Goal: Information Seeking & Learning: Learn about a topic

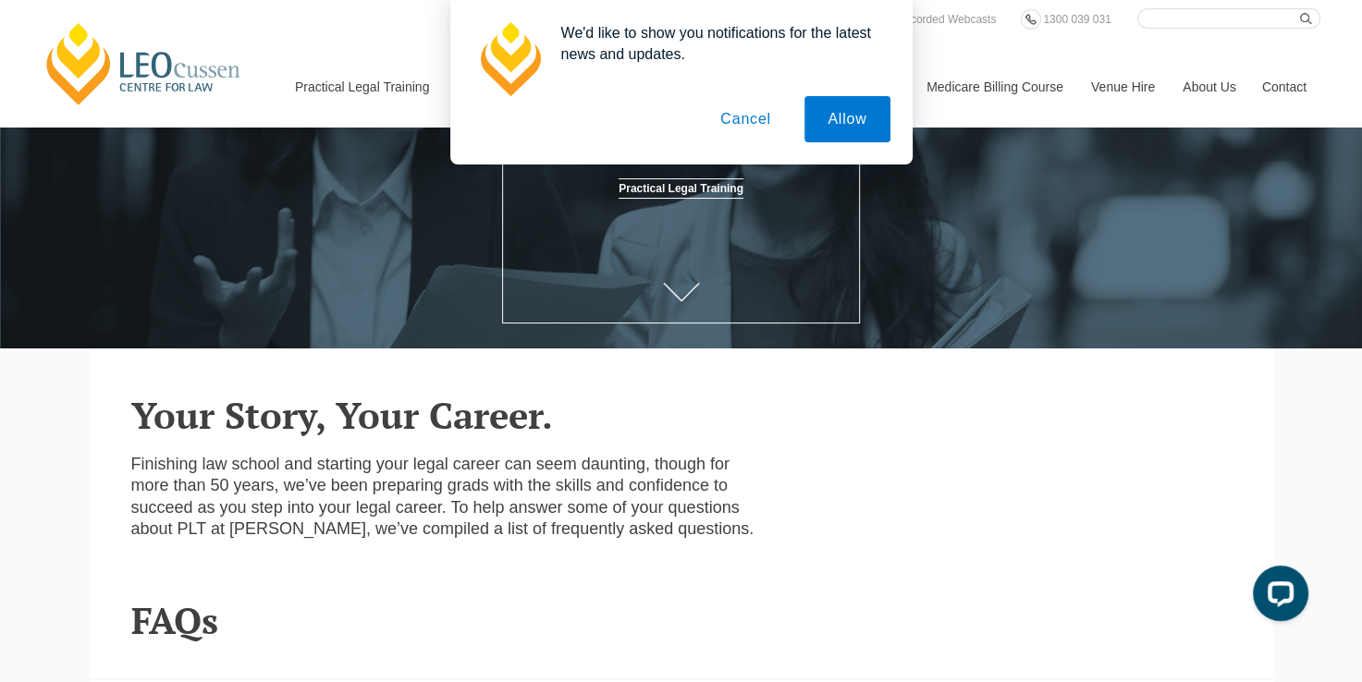
click at [769, 124] on button "Cancel" at bounding box center [745, 119] width 97 height 46
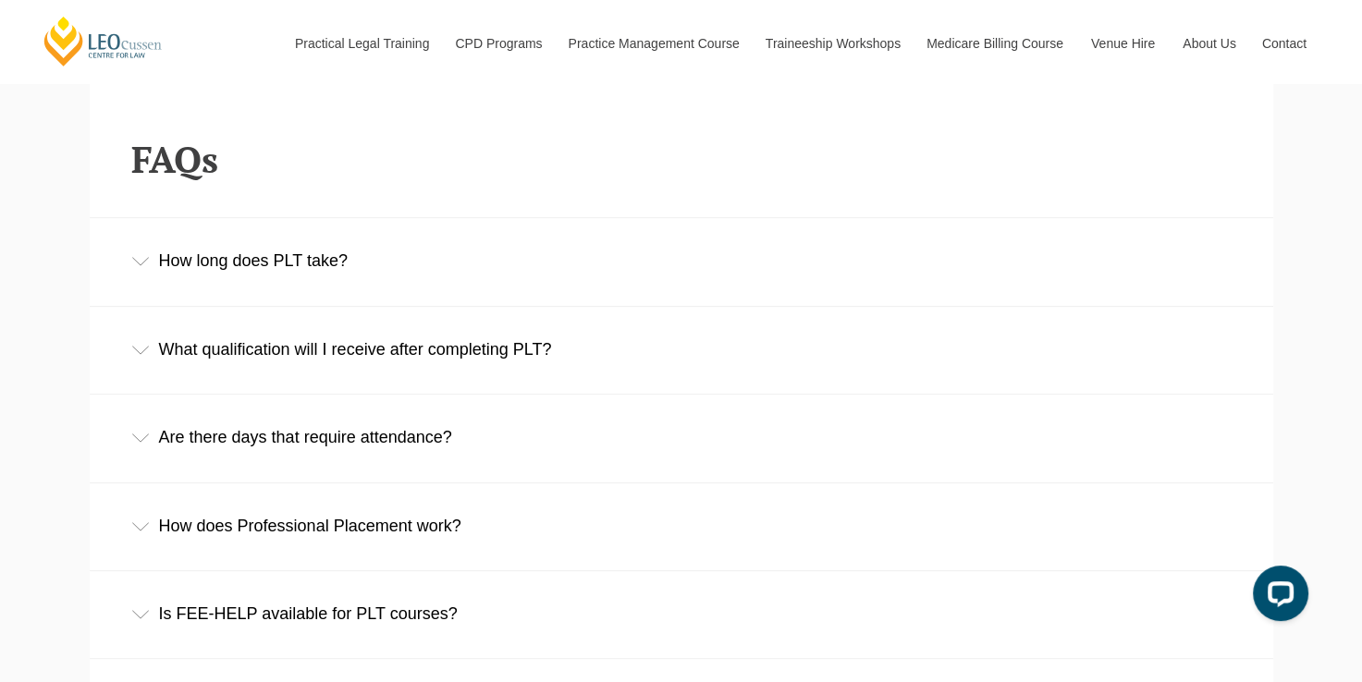
scroll to position [663, 0]
click at [420, 253] on div "How long does PLT take?" at bounding box center [681, 260] width 1183 height 86
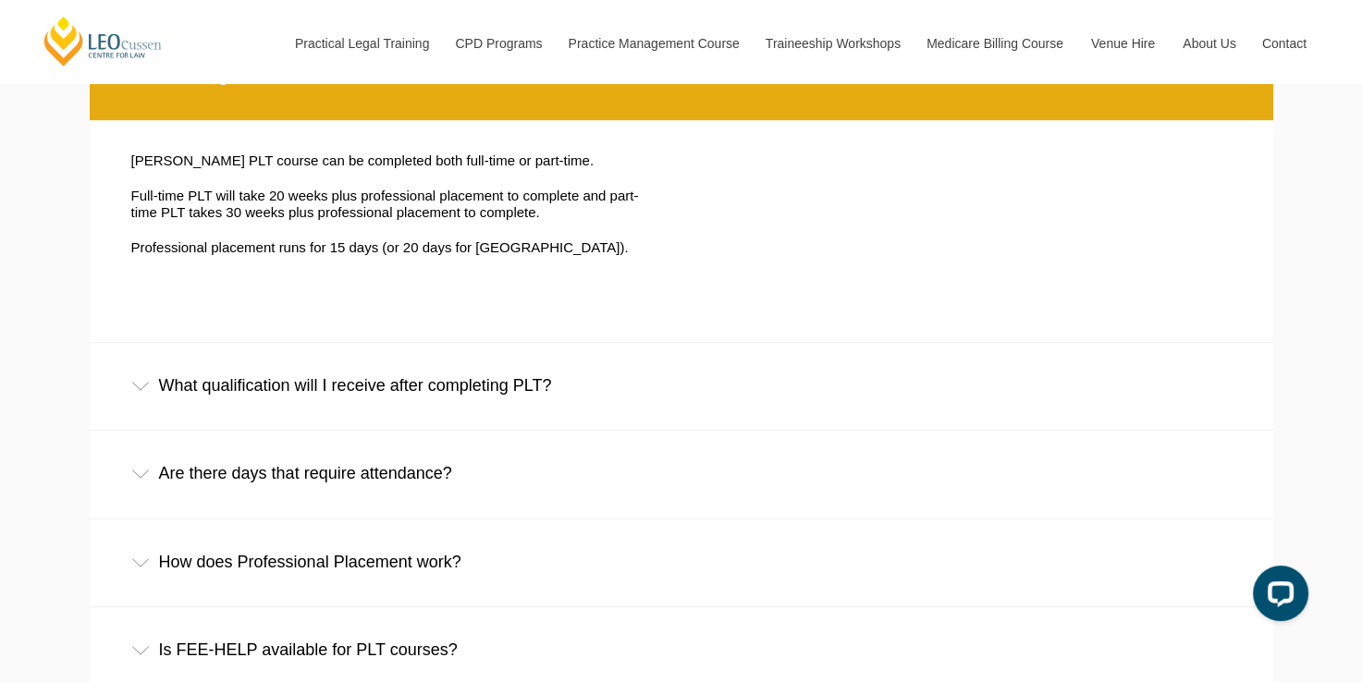
scroll to position [848, 0]
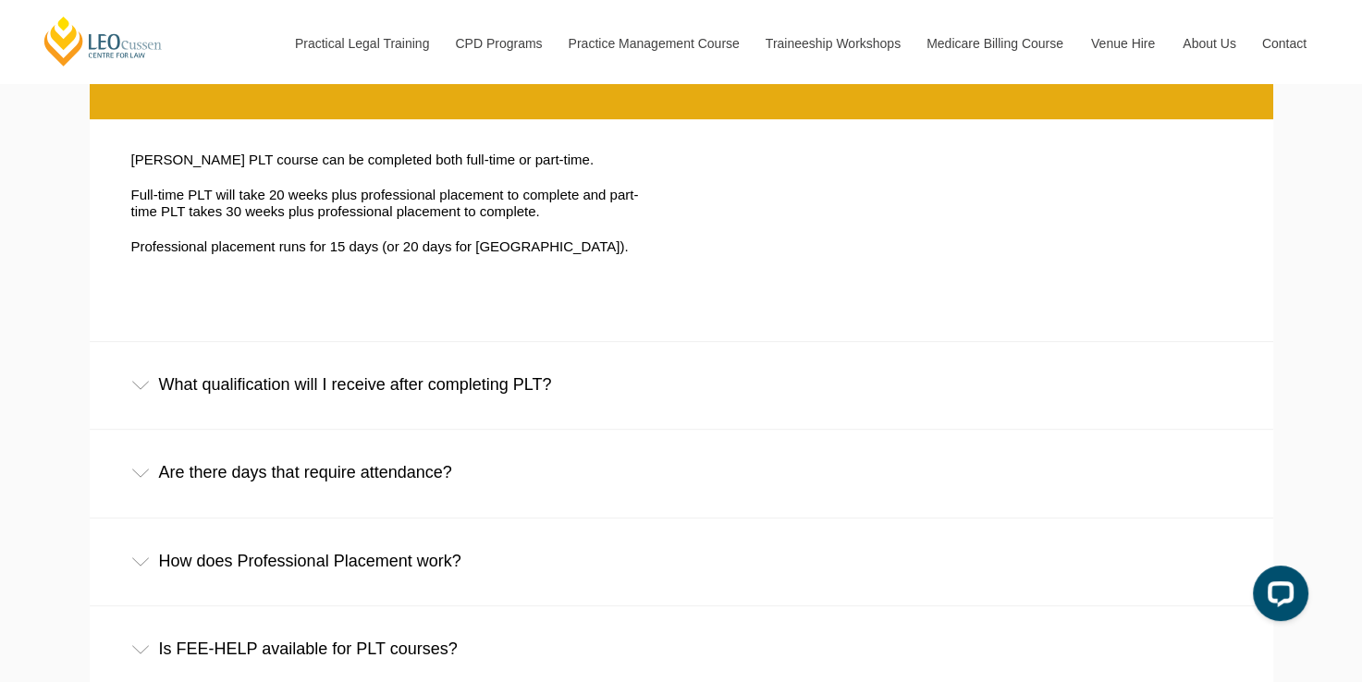
click at [435, 396] on div "What qualification will I receive after completing PLT?" at bounding box center [681, 385] width 1183 height 86
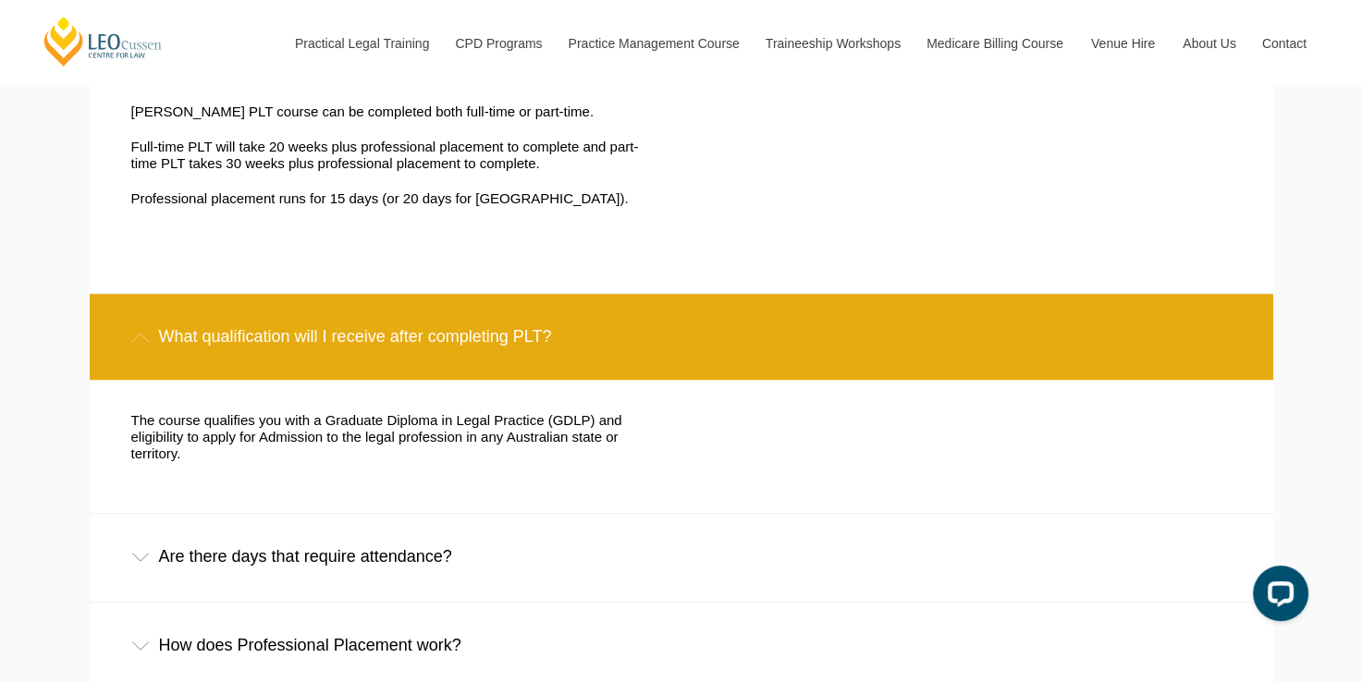
scroll to position [1032, 0]
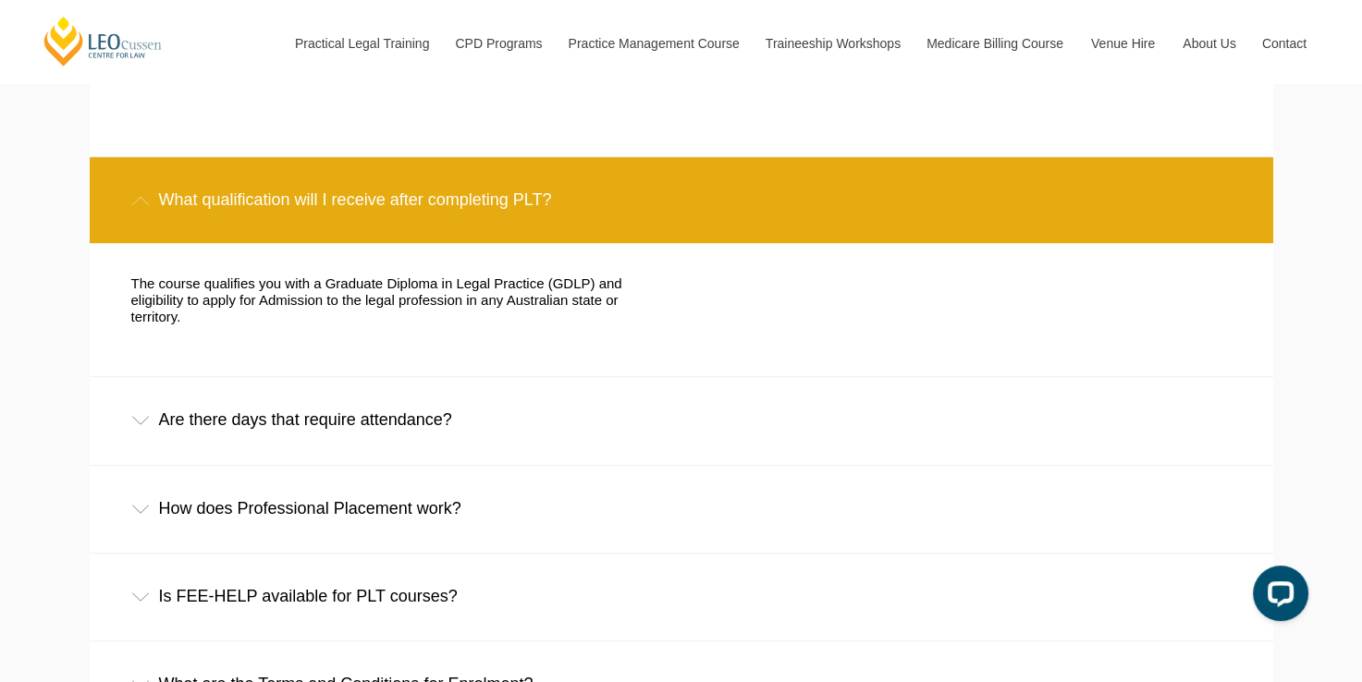
click at [458, 423] on div "Are there days that require attendance?" at bounding box center [681, 420] width 1183 height 86
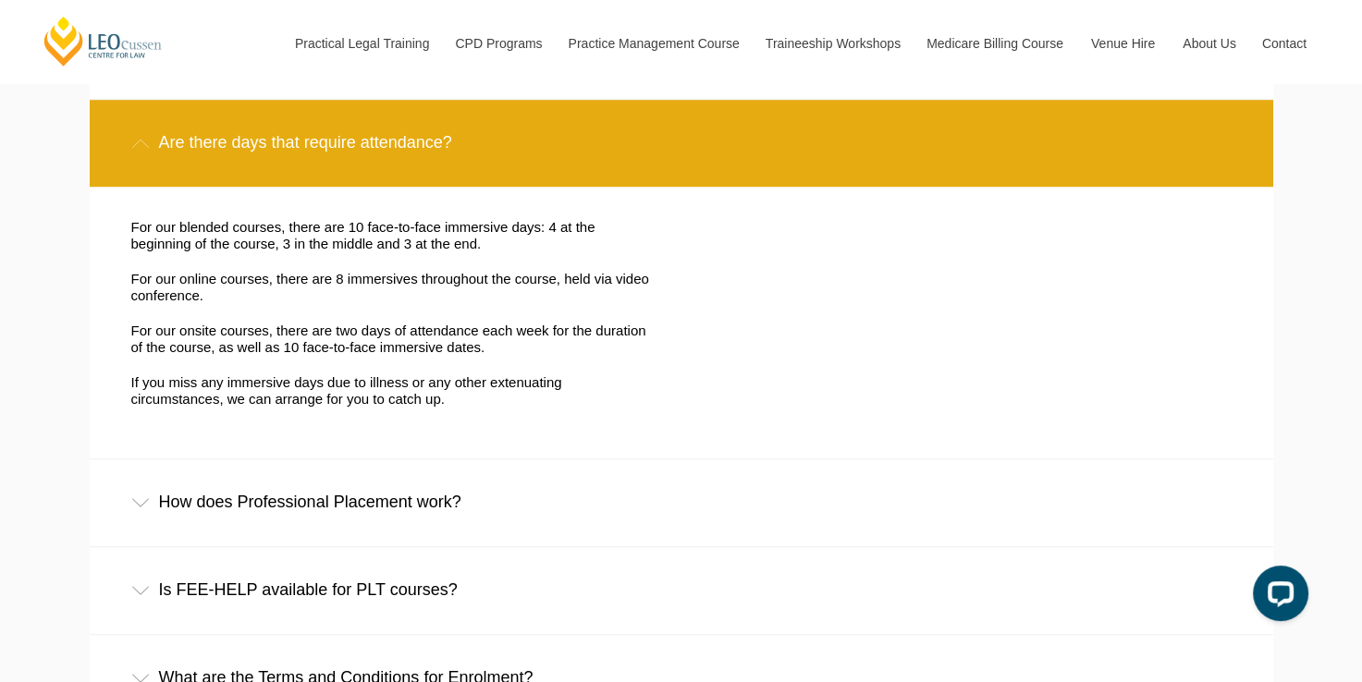
scroll to position [1402, 0]
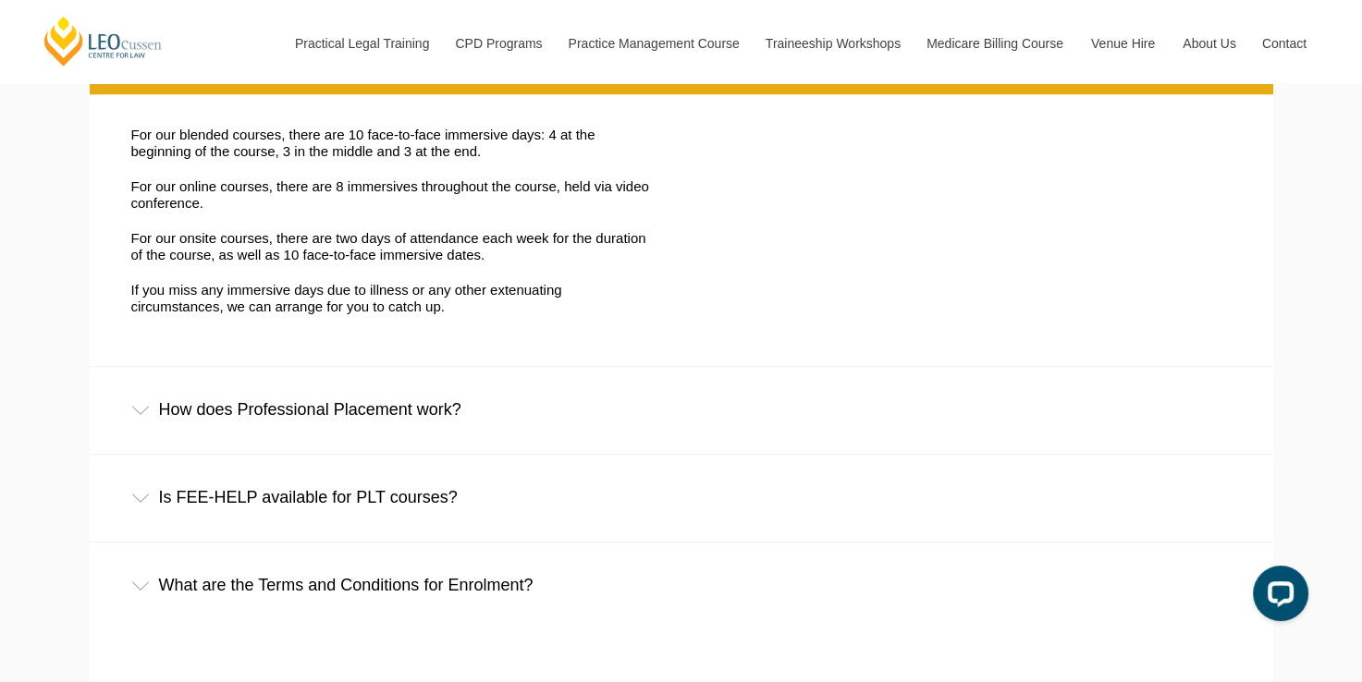
click at [436, 420] on div "How does Professional Placement work?" at bounding box center [681, 410] width 1183 height 86
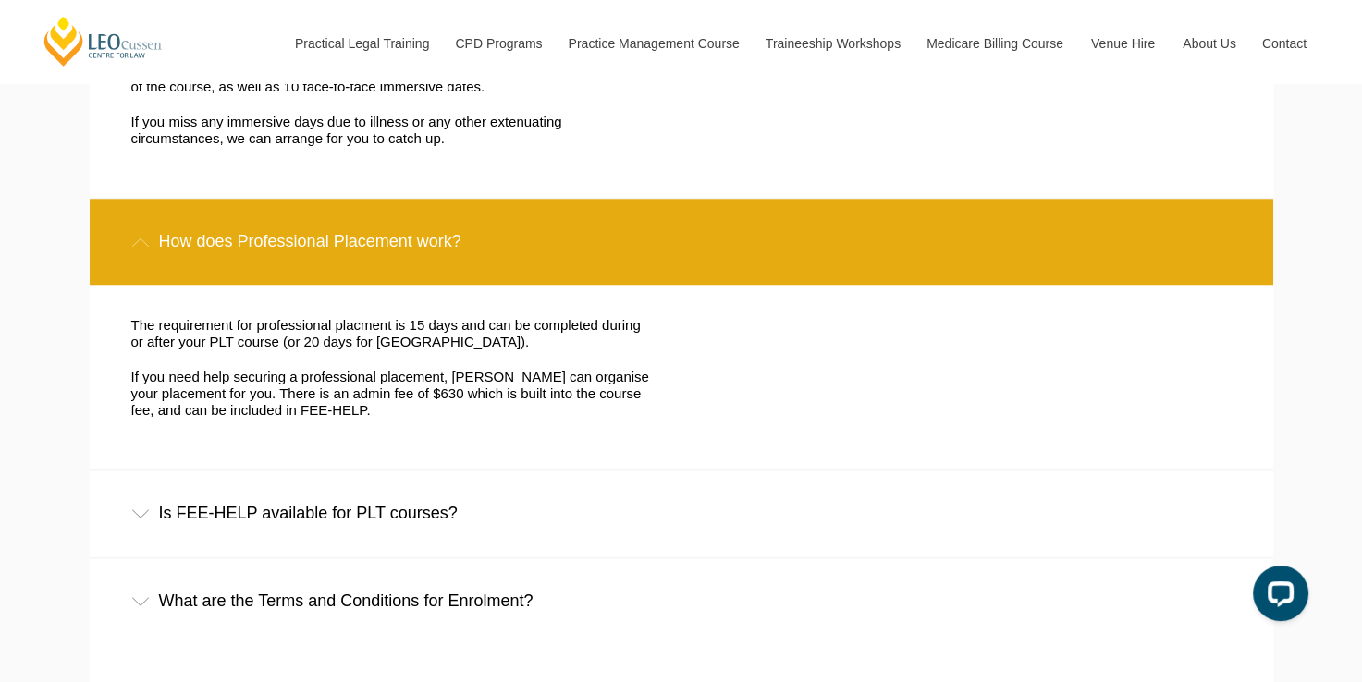
scroll to position [1679, 0]
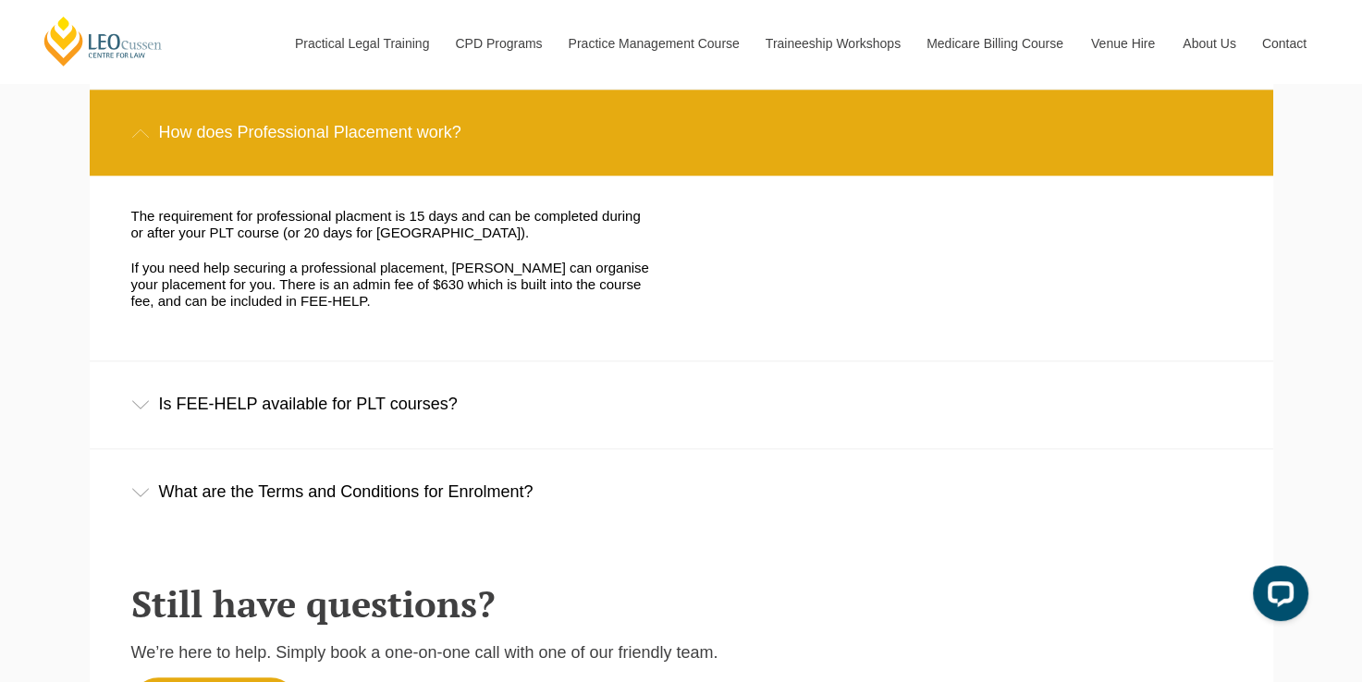
click at [436, 420] on div "Is FEE-HELP available for PLT courses?" at bounding box center [681, 404] width 1183 height 86
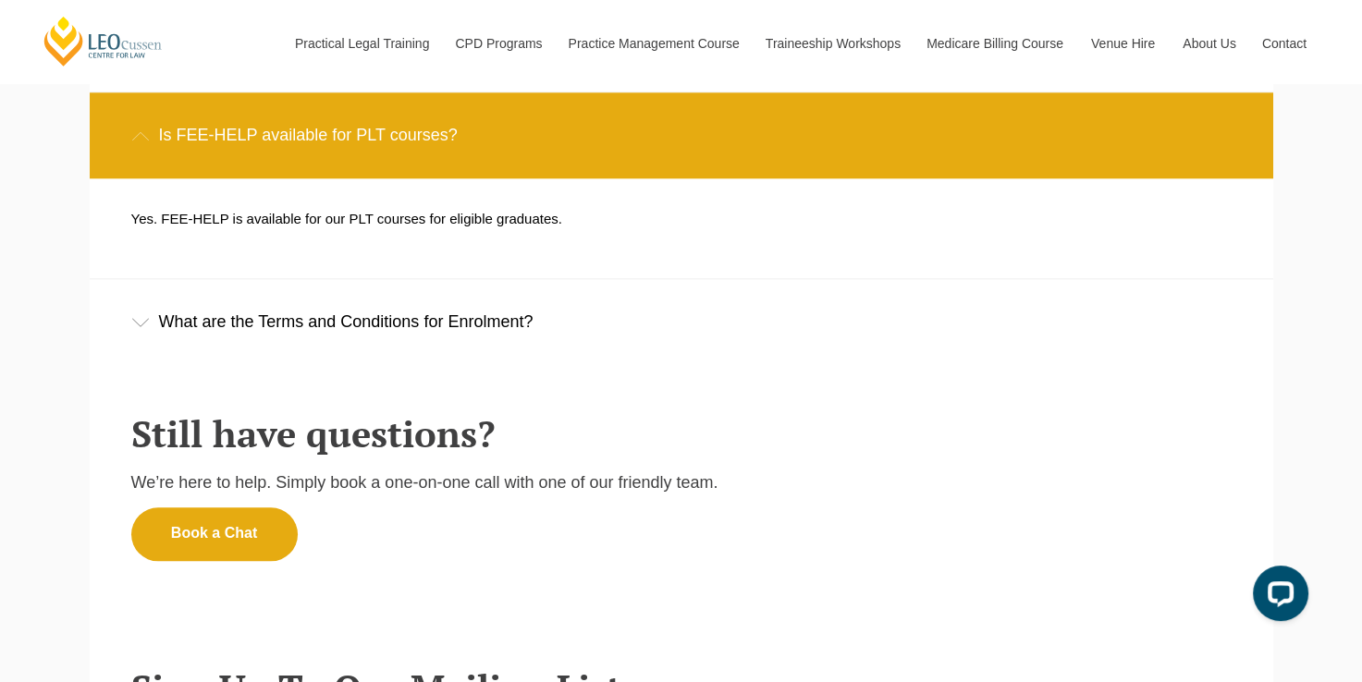
scroll to position [1957, 0]
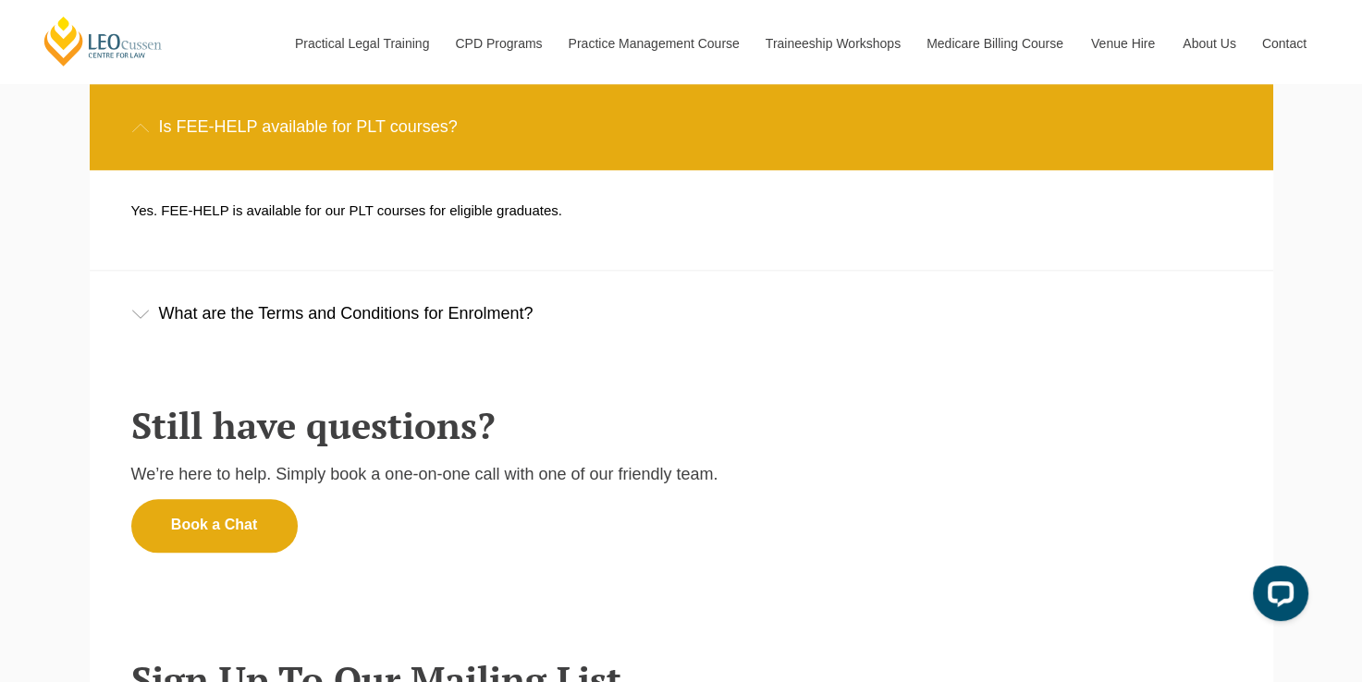
click at [416, 310] on div "What are the Terms and Conditions for Enrolment?" at bounding box center [681, 314] width 1183 height 86
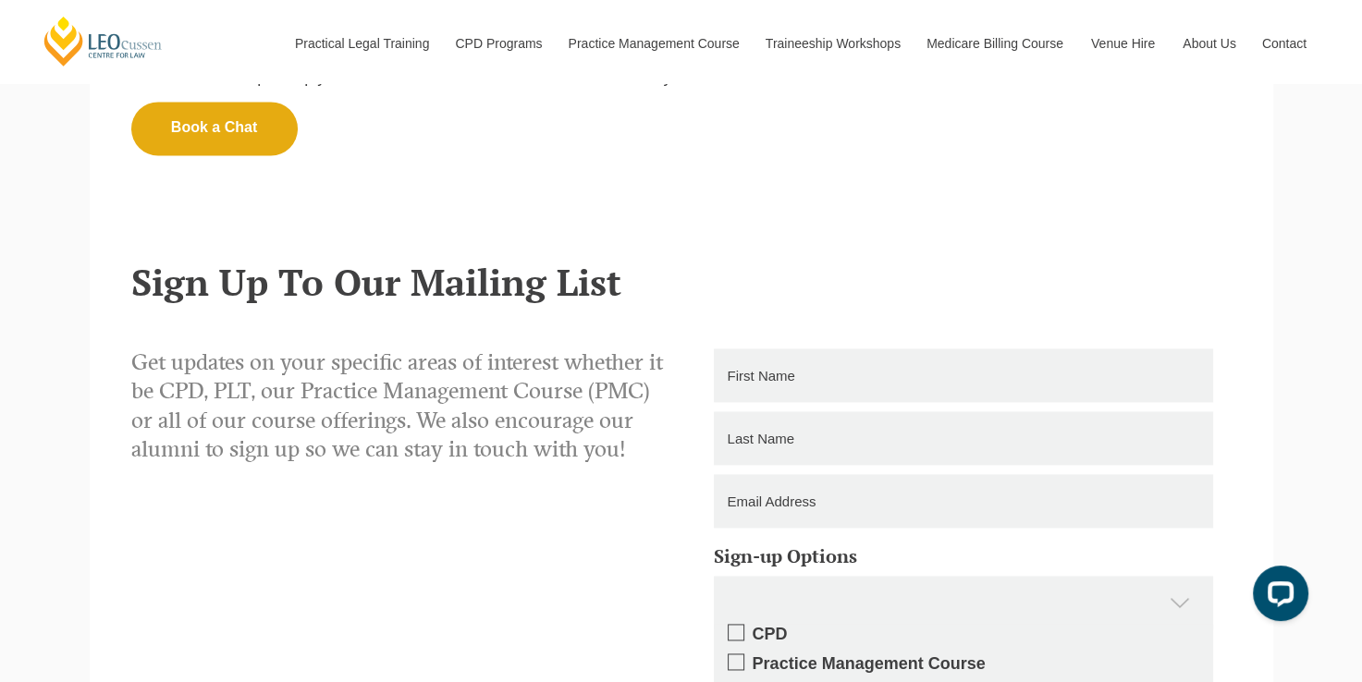
scroll to position [2696, 0]
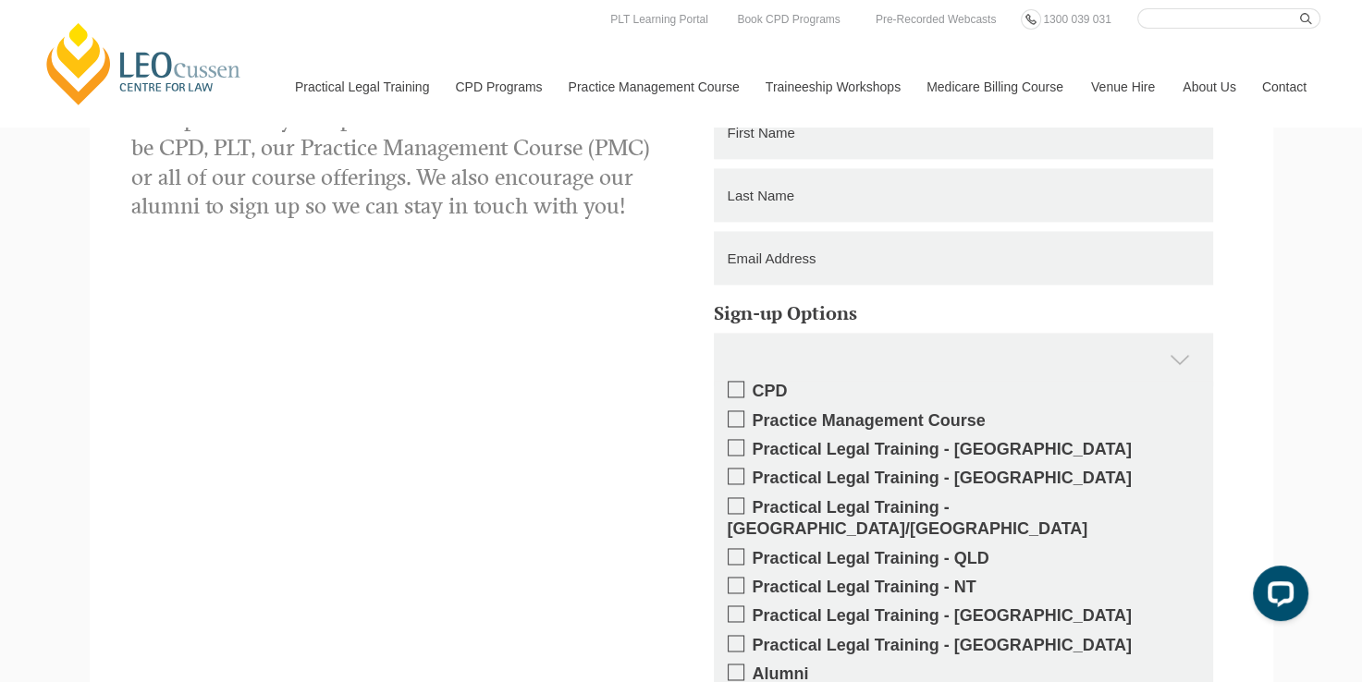
click at [1219, 25] on input "Search here" at bounding box center [1228, 18] width 183 height 20
type input "fee"
click at [1300, 8] on button "submit" at bounding box center [1310, 18] width 20 height 20
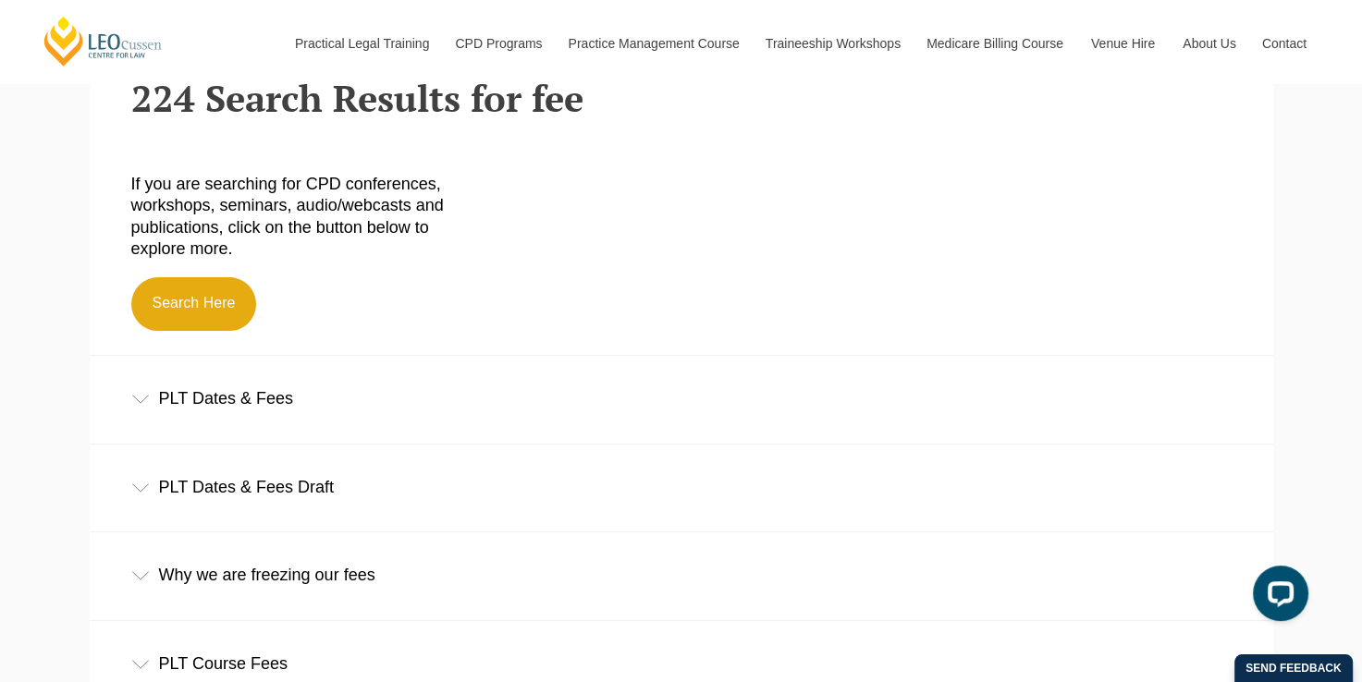
scroll to position [555, 0]
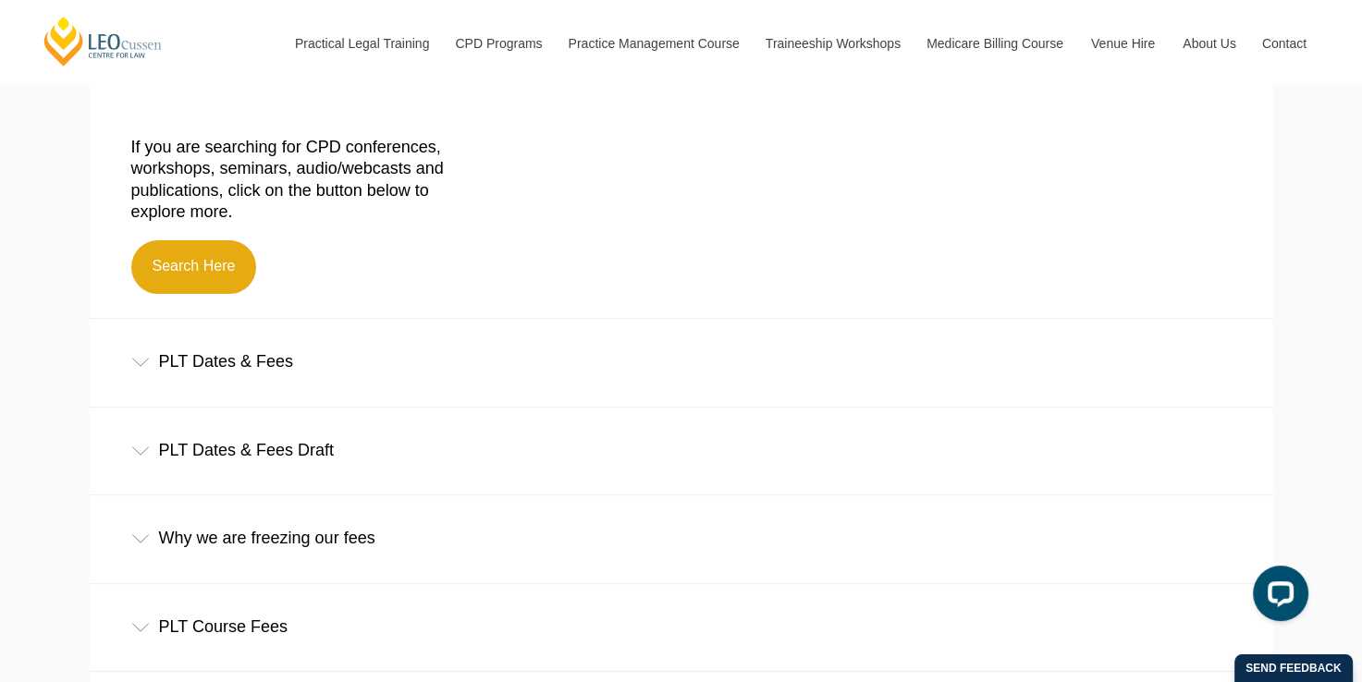
click at [250, 372] on div "PLT Dates & Fees" at bounding box center [681, 362] width 1183 height 86
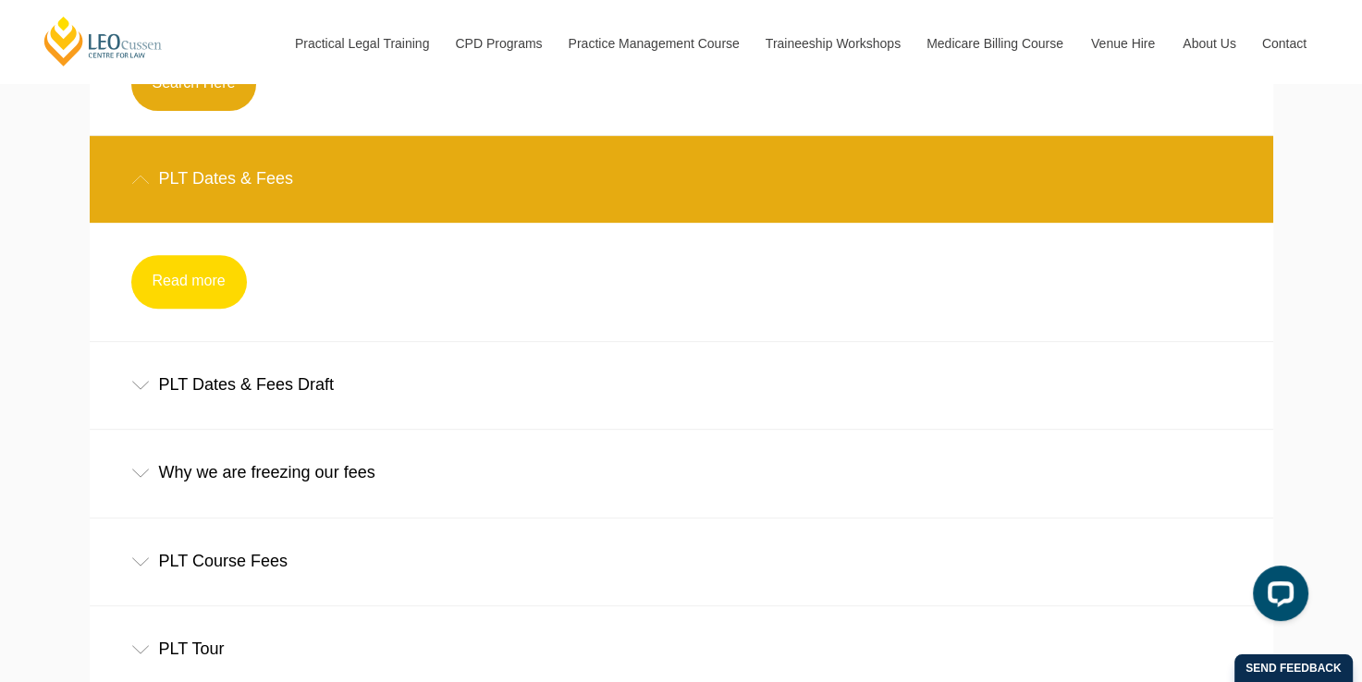
scroll to position [739, 0]
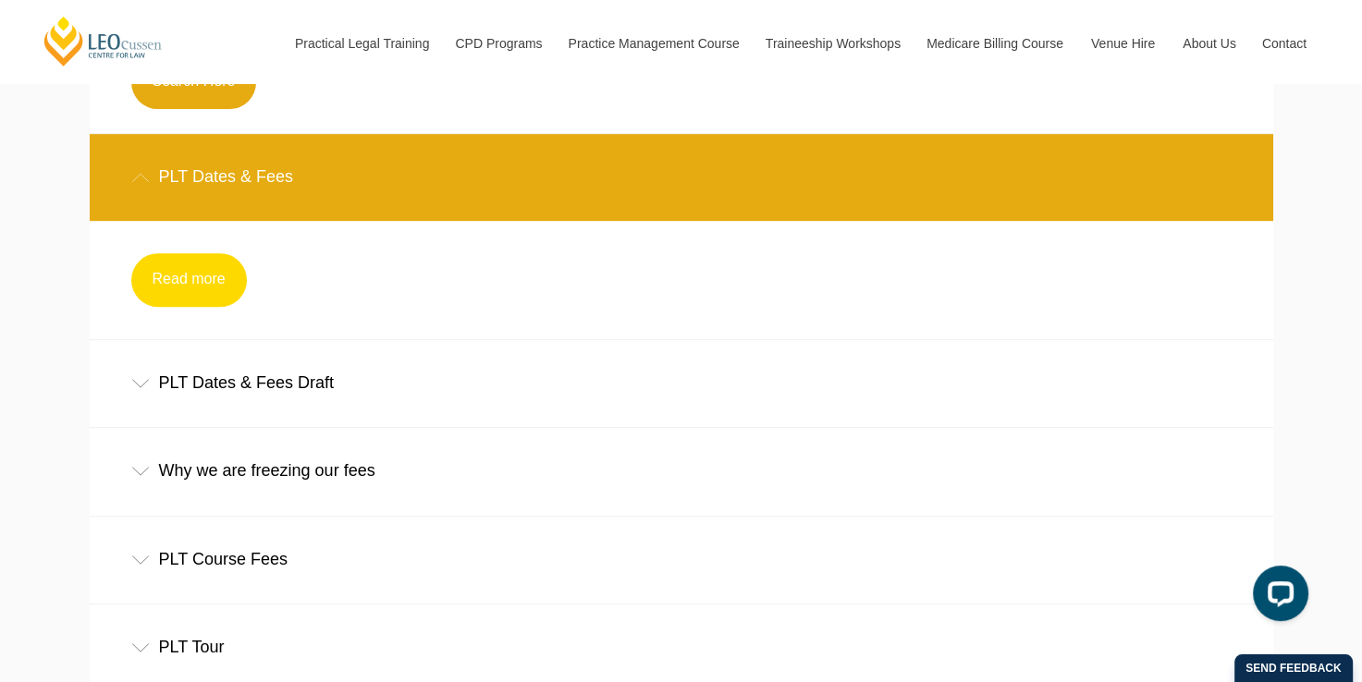
click at [208, 307] on link "Read more" at bounding box center [189, 280] width 116 height 54
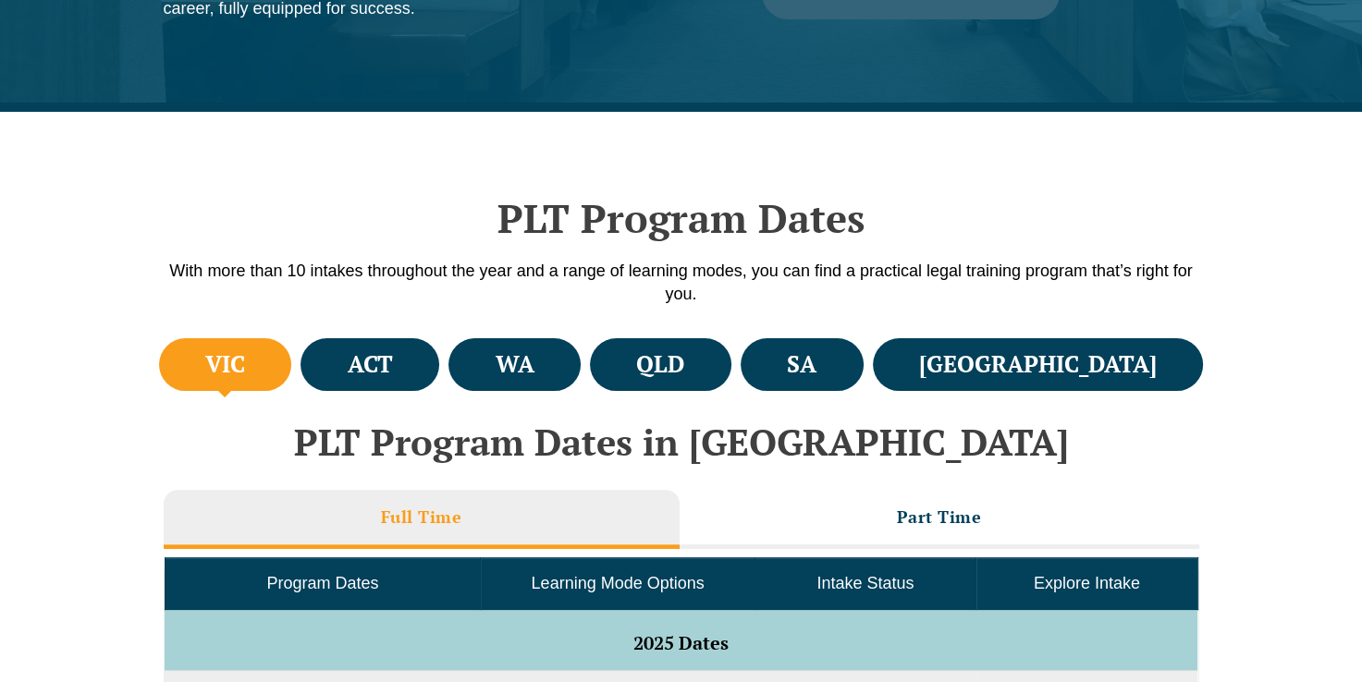
scroll to position [552, 0]
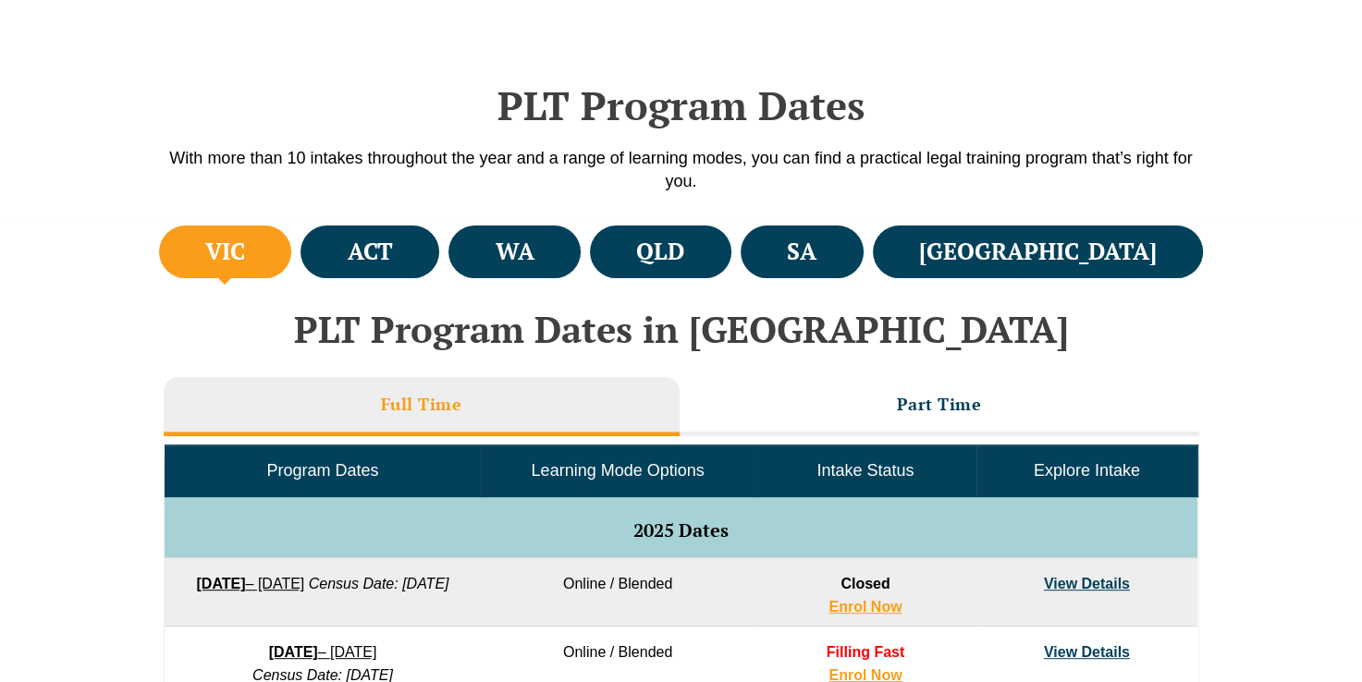
click at [756, 277] on ul "VIC ACT WA QLD SA NSW" at bounding box center [681, 252] width 1054 height 62
click at [684, 250] on h4 "QLD" at bounding box center [660, 252] width 48 height 31
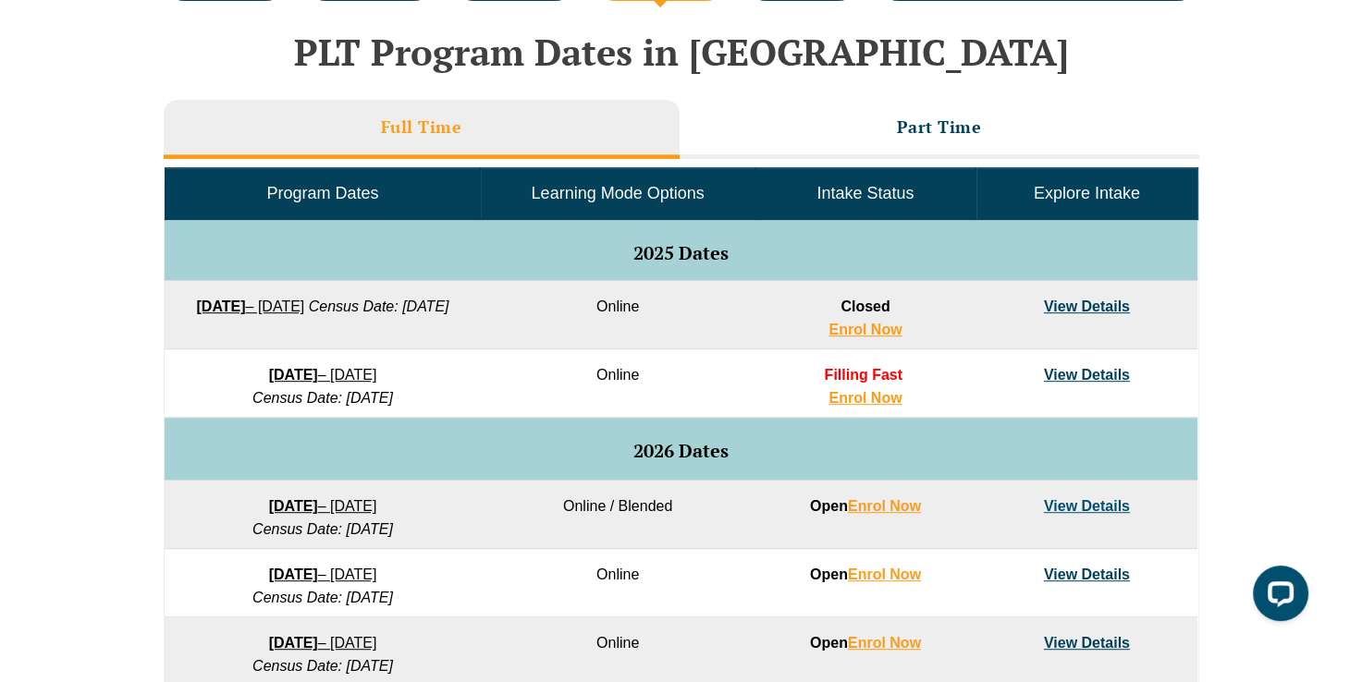
scroll to position [0, 0]
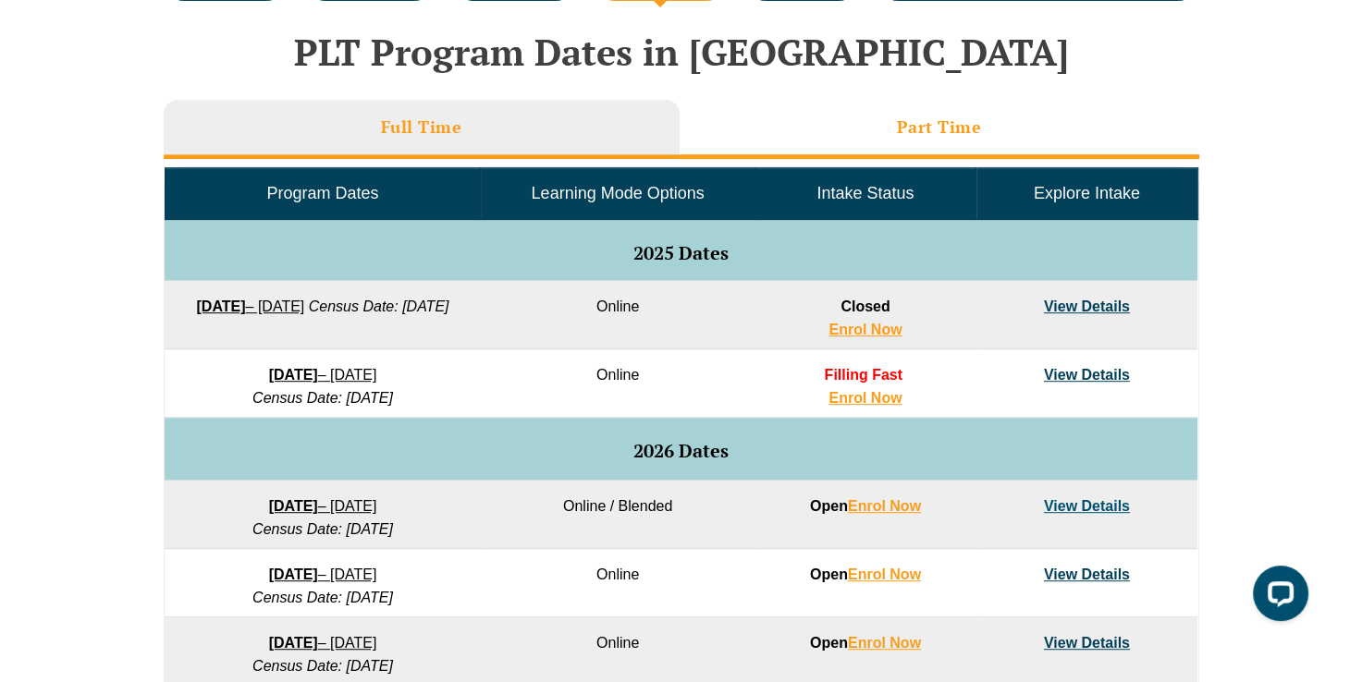
click at [923, 107] on li "Part Time" at bounding box center [938, 129] width 519 height 59
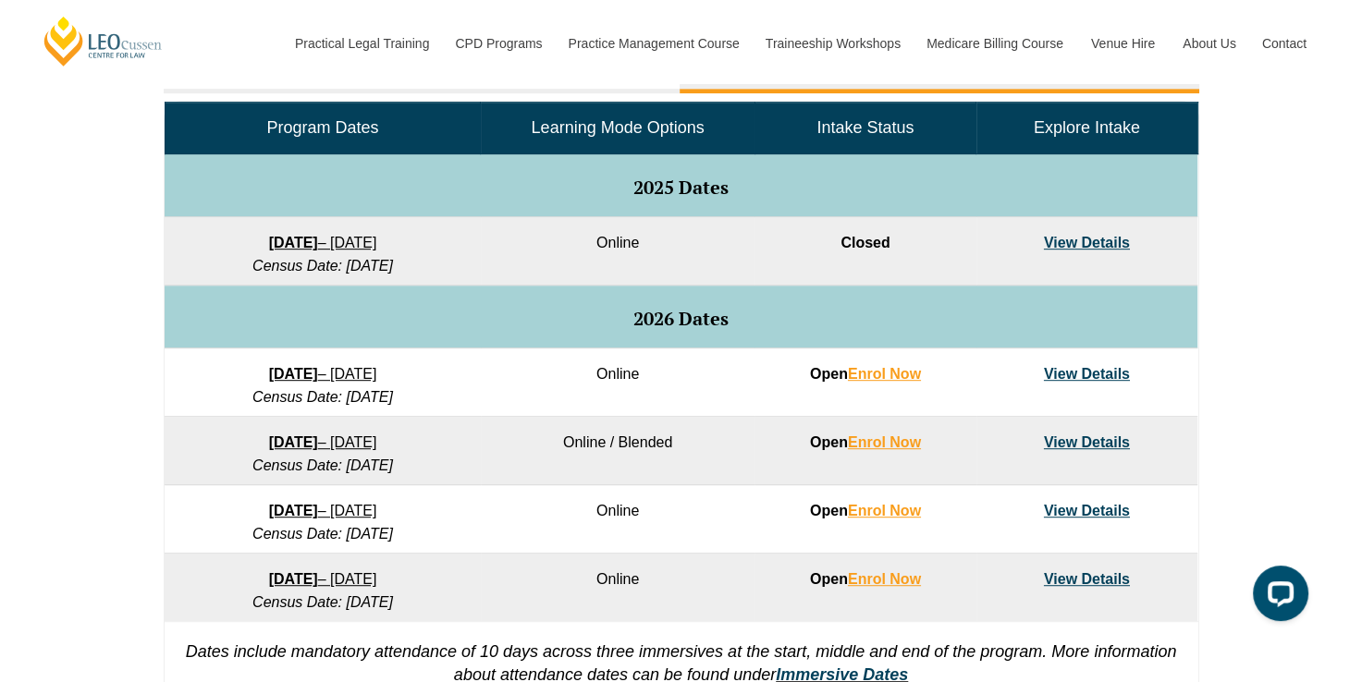
scroll to position [1106, 0]
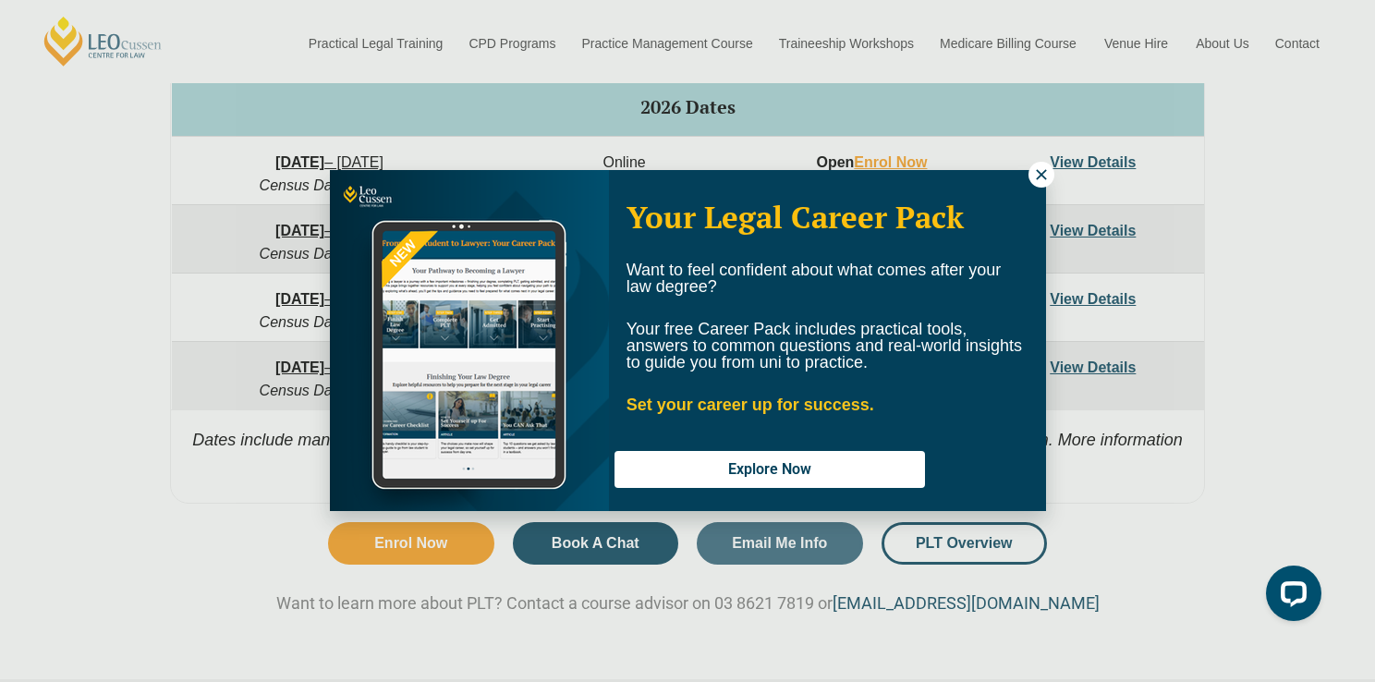
click at [1035, 177] on icon at bounding box center [1041, 174] width 17 height 17
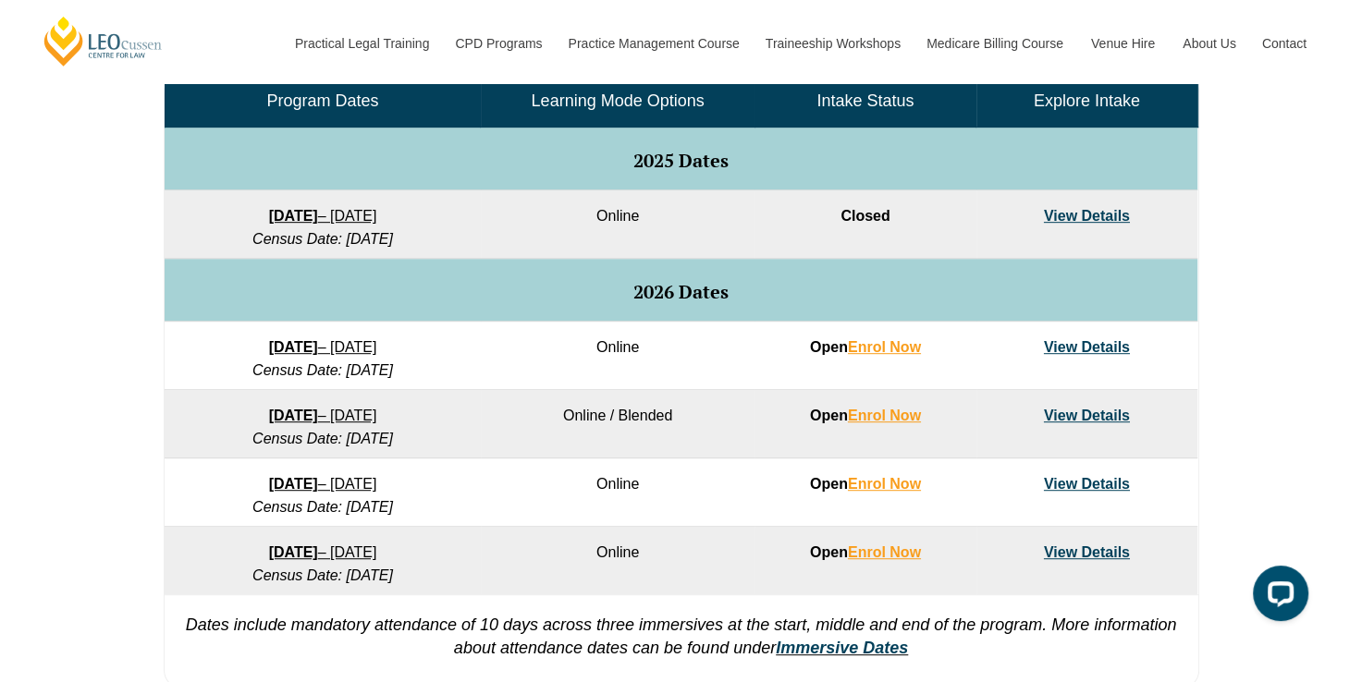
scroll to position [1014, 0]
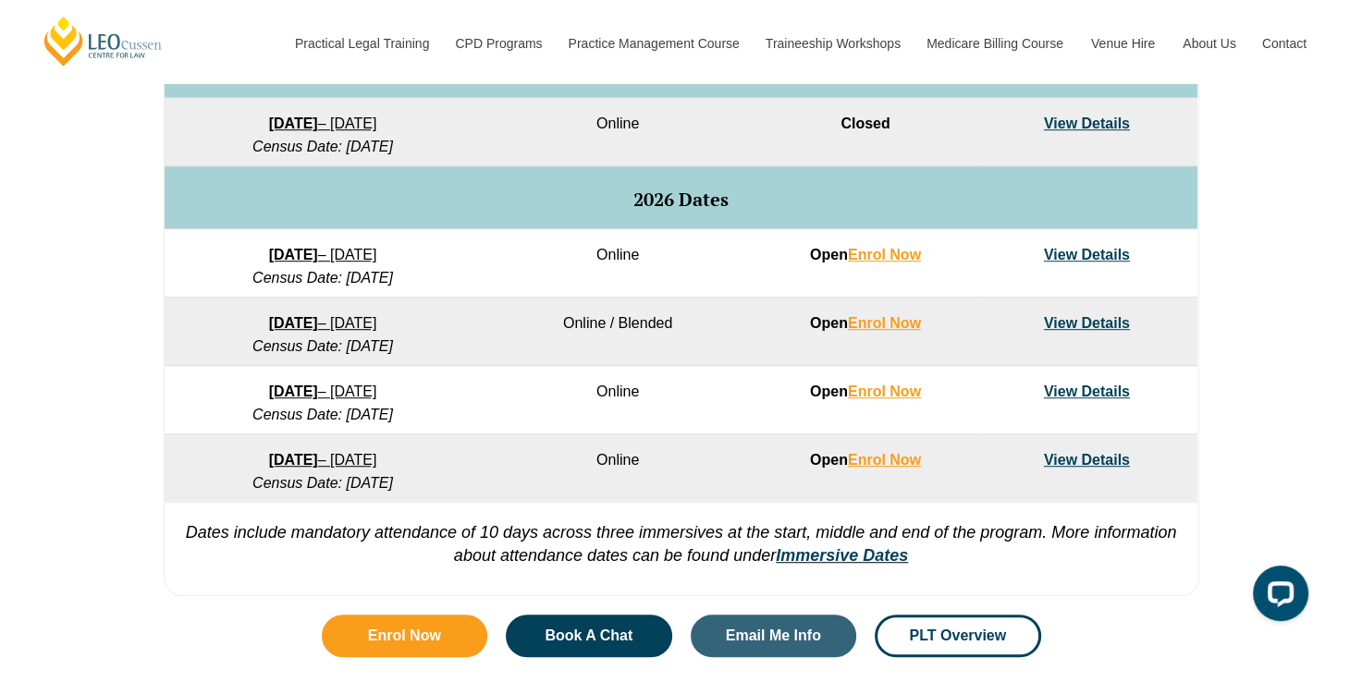
click at [1109, 252] on link "View Details" at bounding box center [1087, 255] width 86 height 16
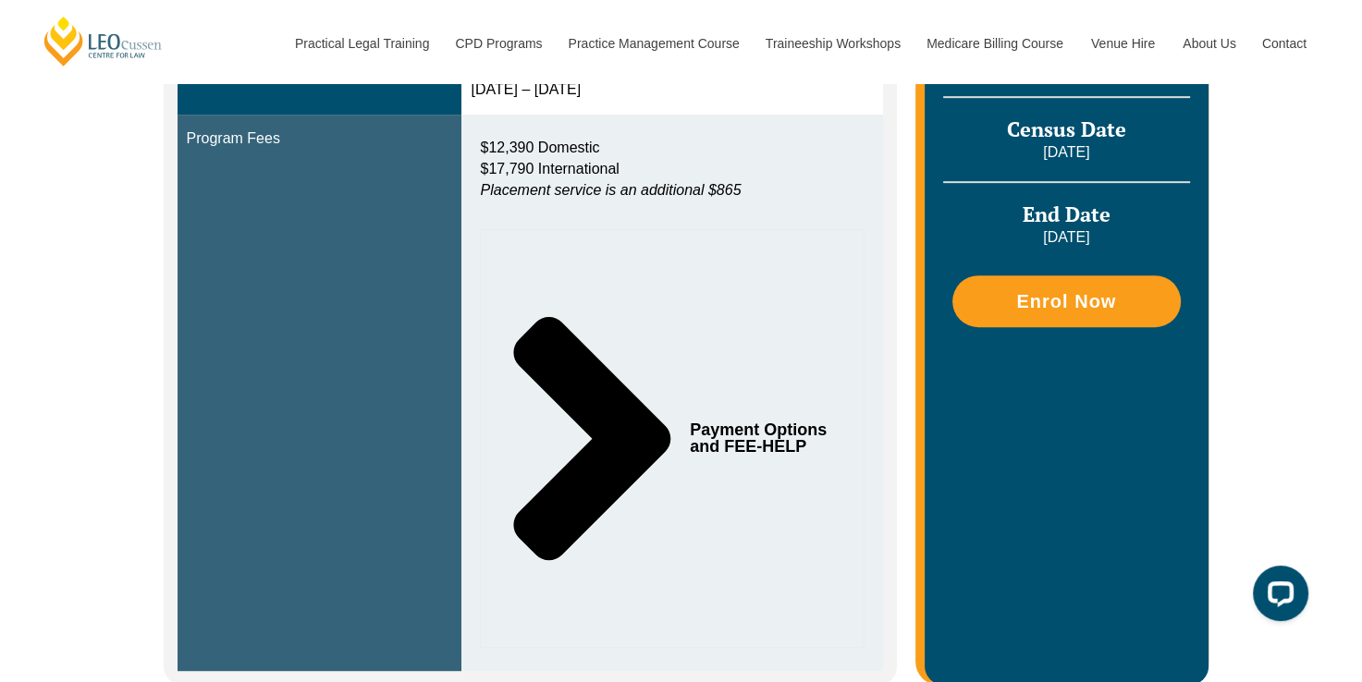
scroll to position [647, 0]
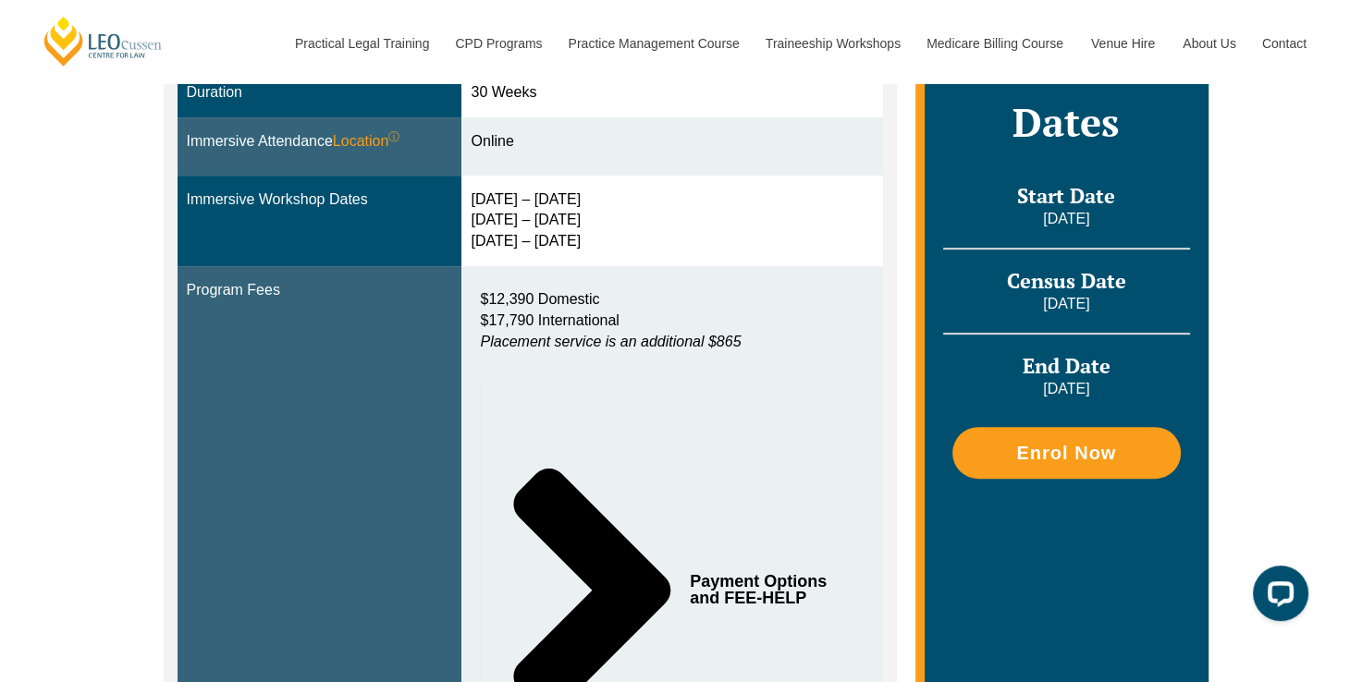
click at [742, 588] on span "Payment Options and FEE-HELP" at bounding box center [760, 589] width 141 height 33
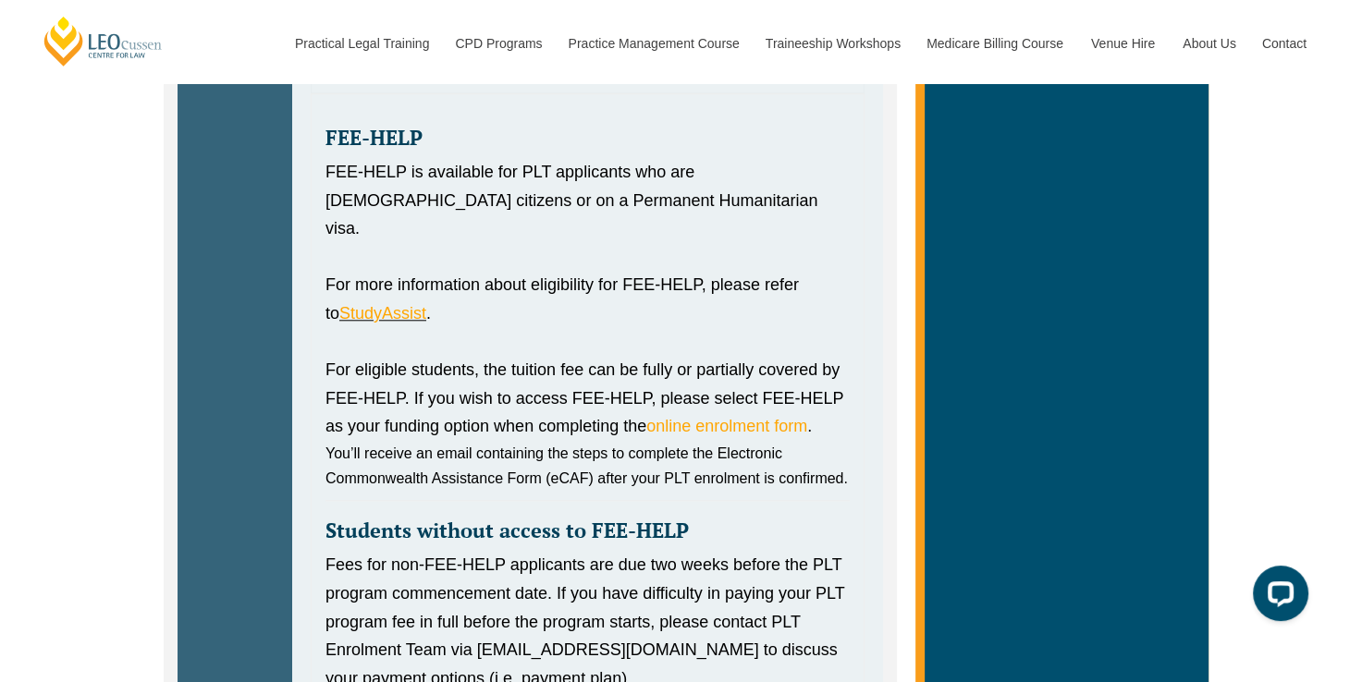
scroll to position [1664, 0]
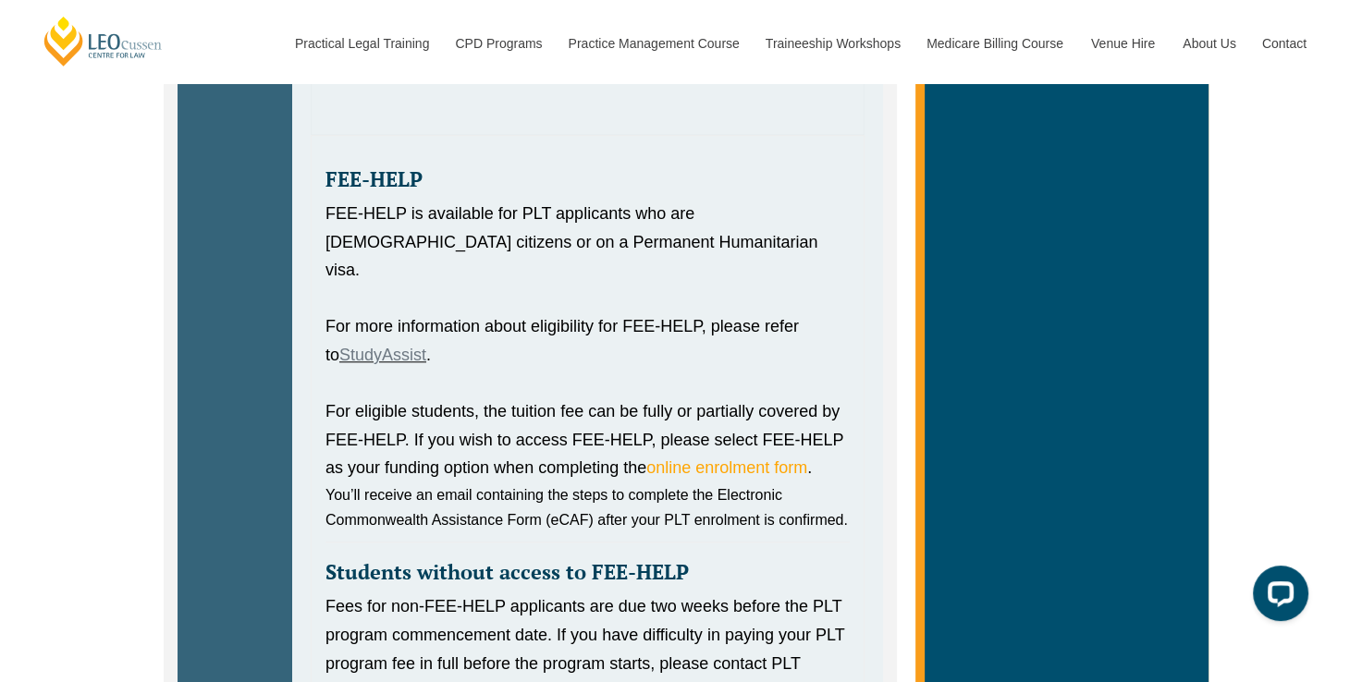
click at [377, 346] on link "StudyAssist" at bounding box center [382, 355] width 87 height 18
